Goal: Browse casually: Explore the website without a specific task or goal

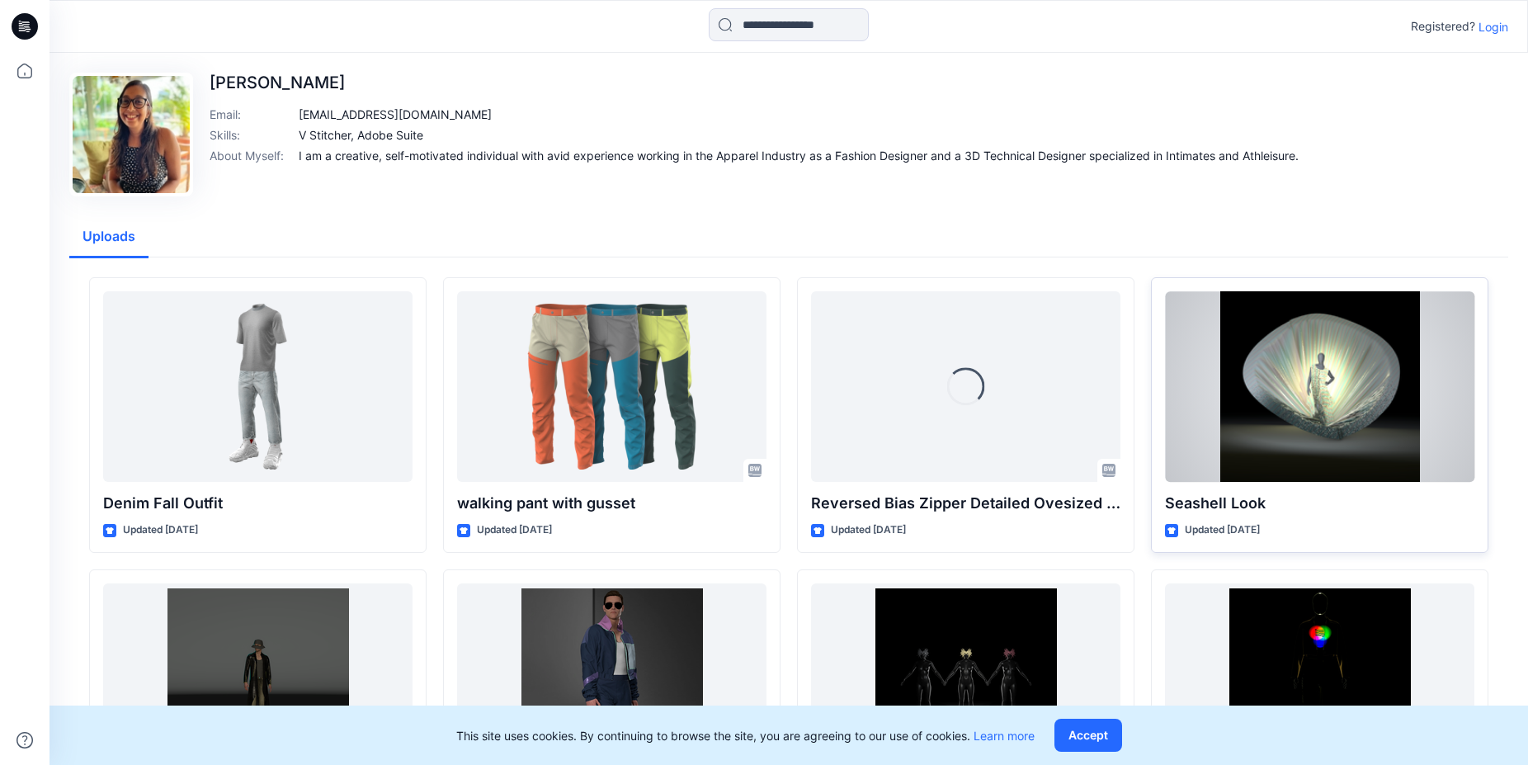
click at [1325, 426] on div at bounding box center [1319, 386] width 309 height 191
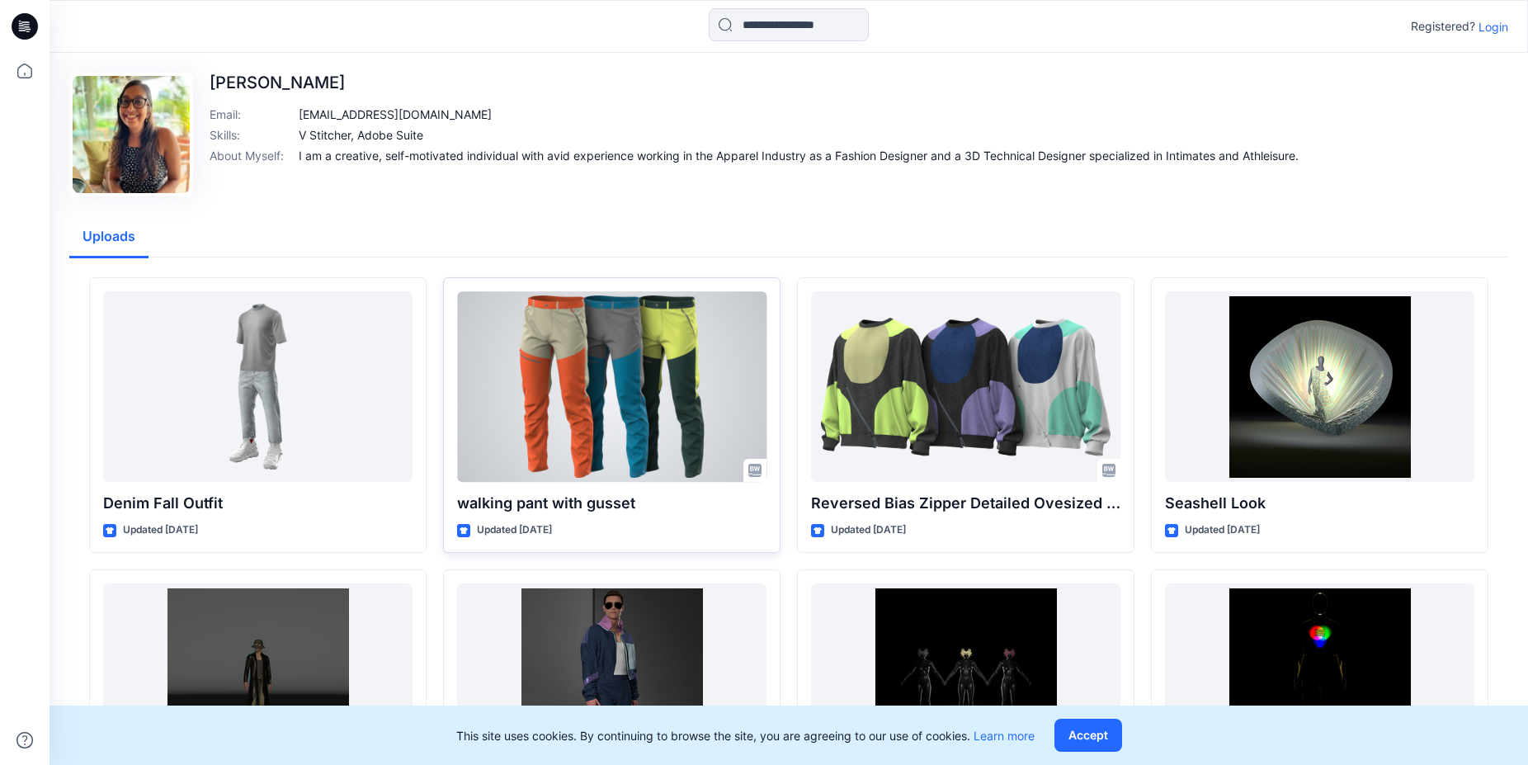
click at [660, 407] on div at bounding box center [611, 386] width 309 height 191
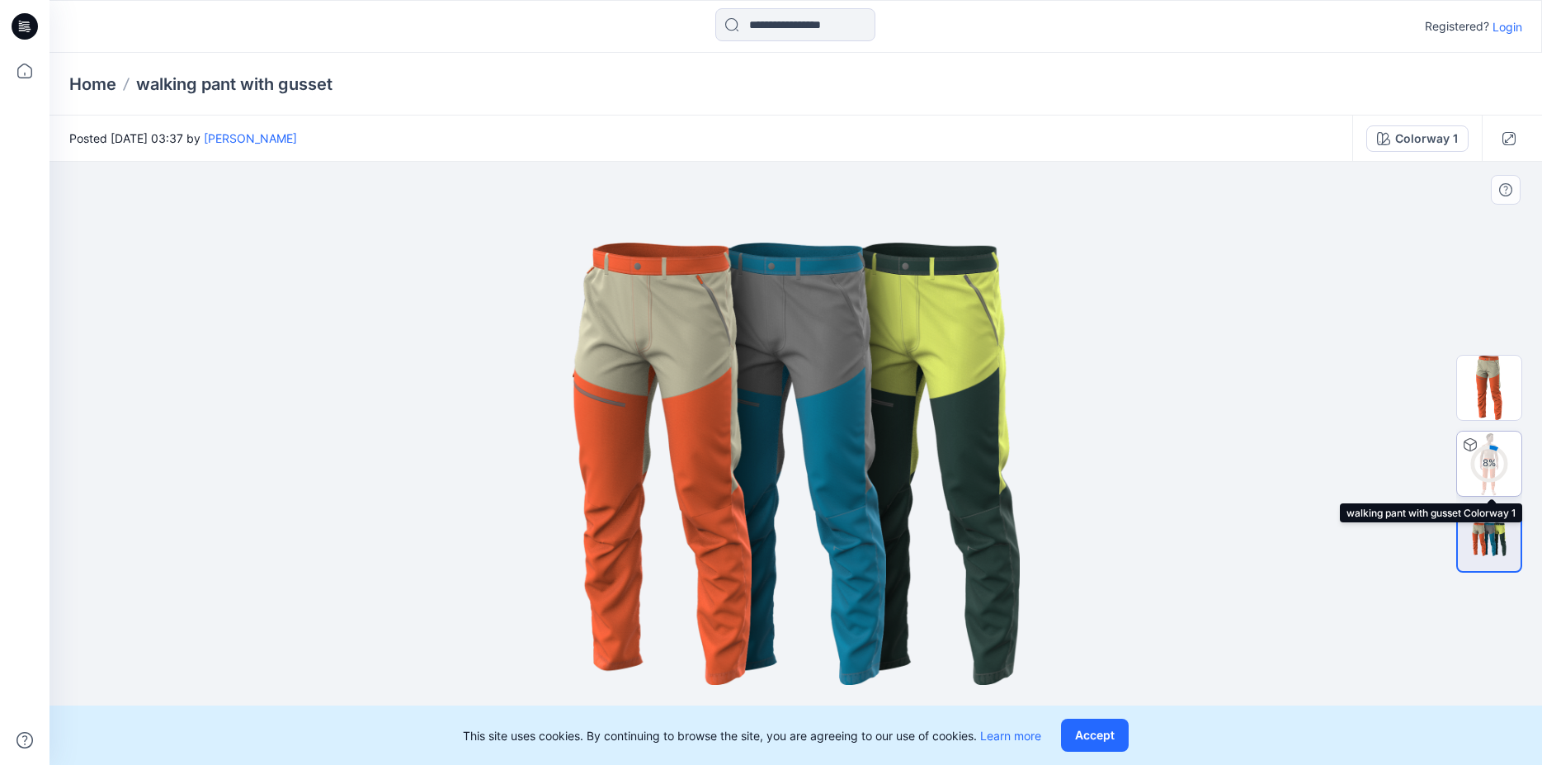
click at [1493, 458] on div "8 %" at bounding box center [1489, 463] width 40 height 14
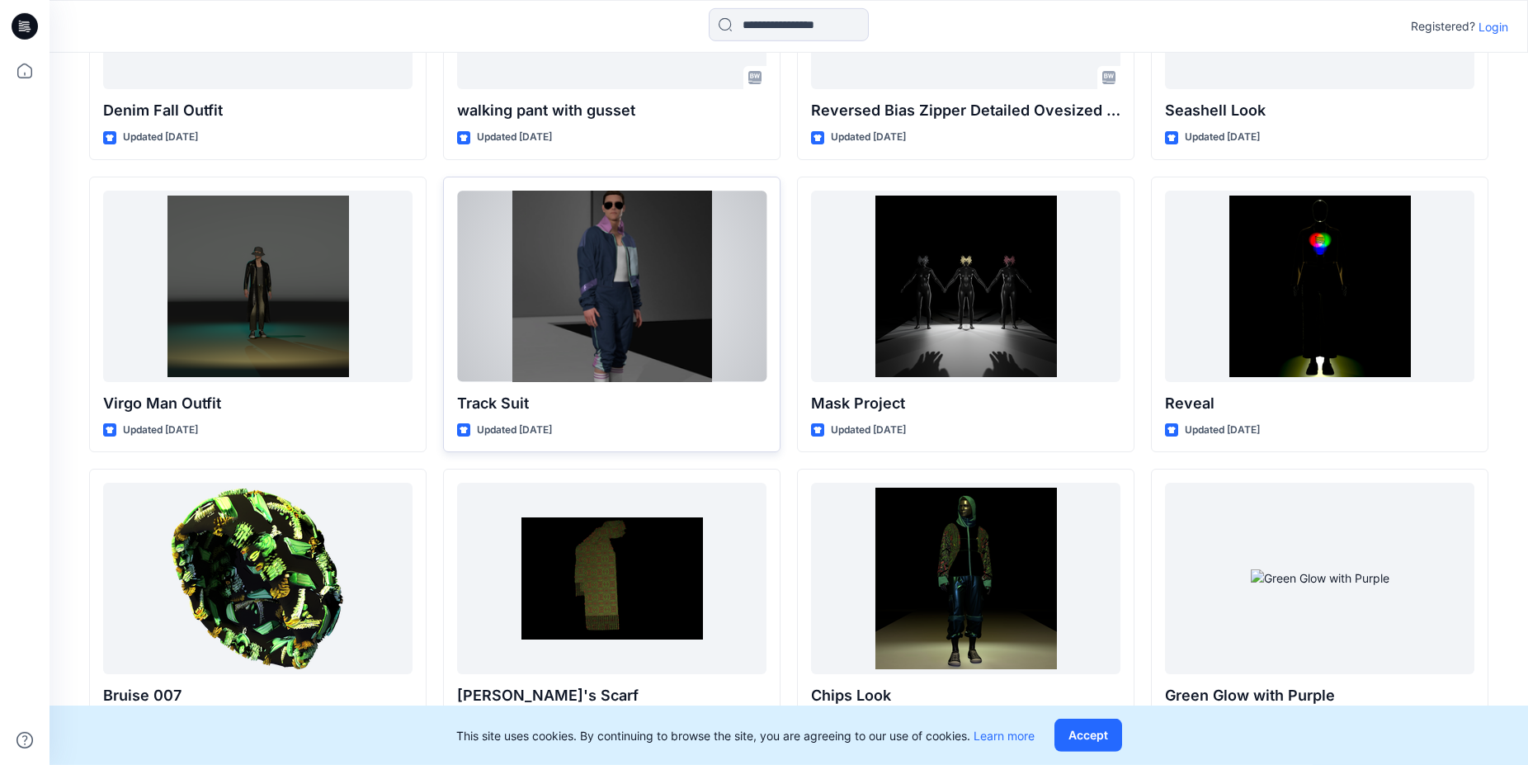
scroll to position [421, 0]
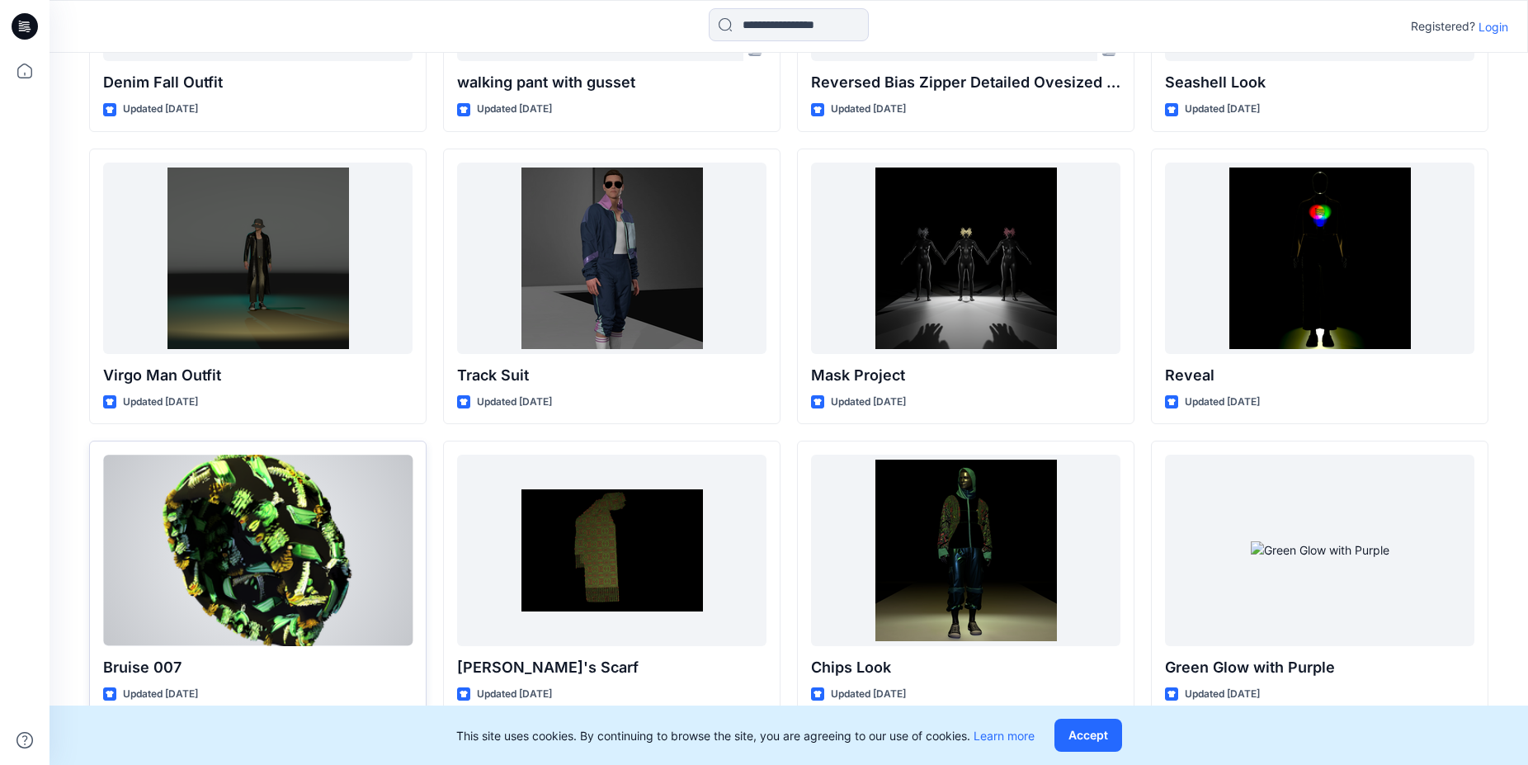
click at [256, 549] on div at bounding box center [257, 549] width 309 height 191
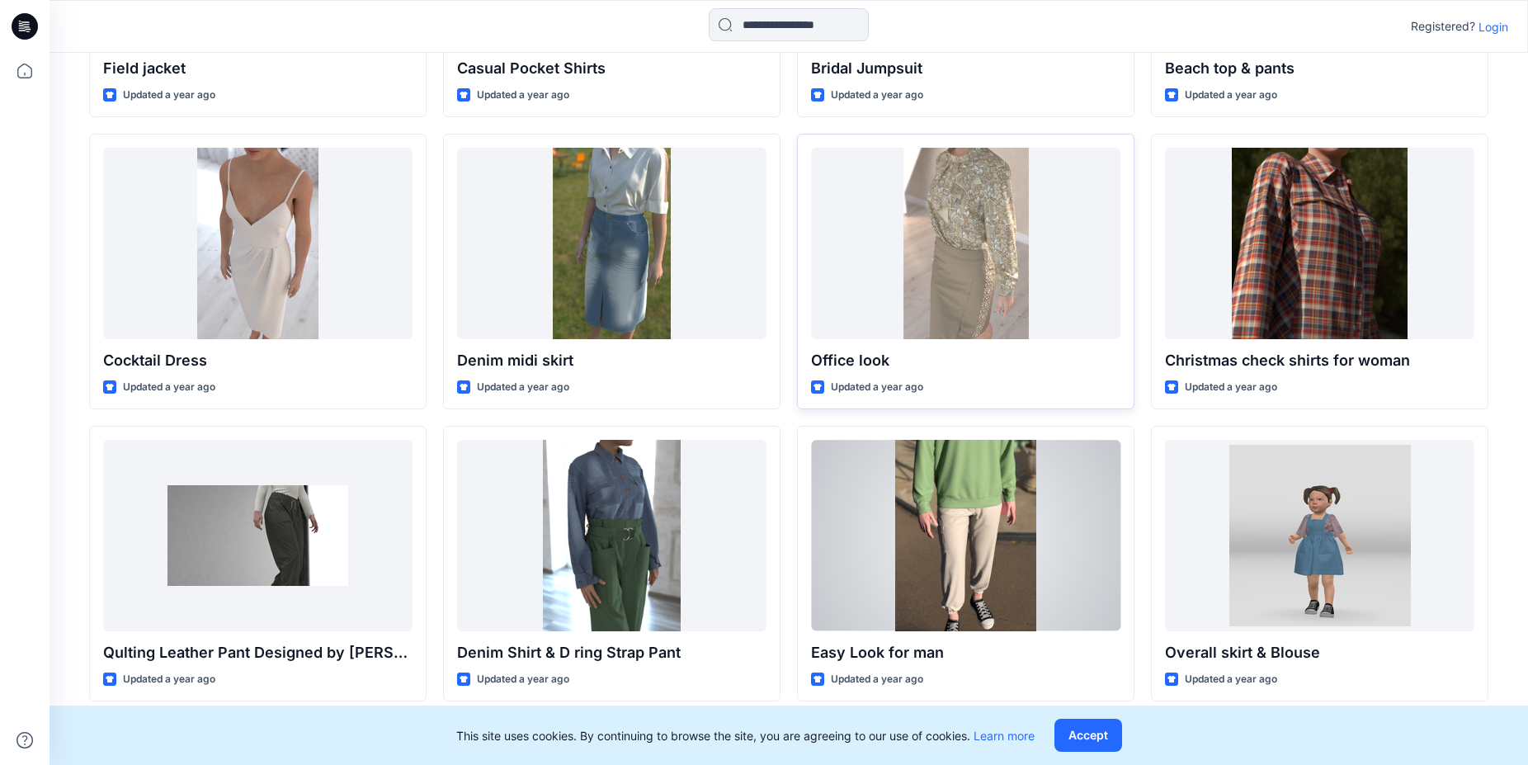
scroll to position [2223, 0]
